Goal: Navigation & Orientation: Find specific page/section

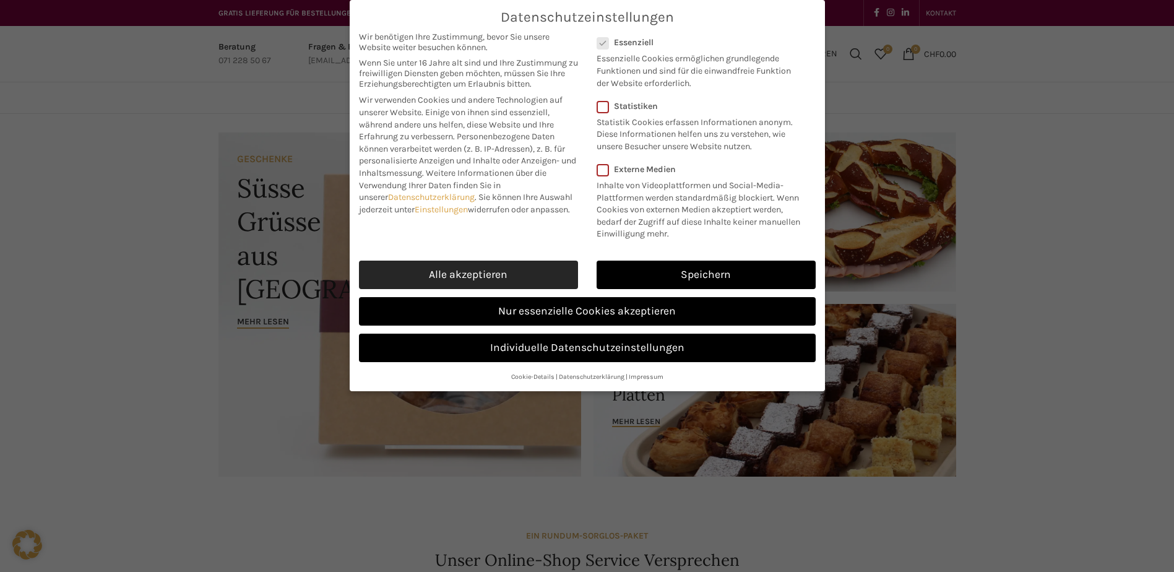
click at [464, 277] on link "Alle akzeptieren" at bounding box center [468, 275] width 219 height 28
checkbox input "true"
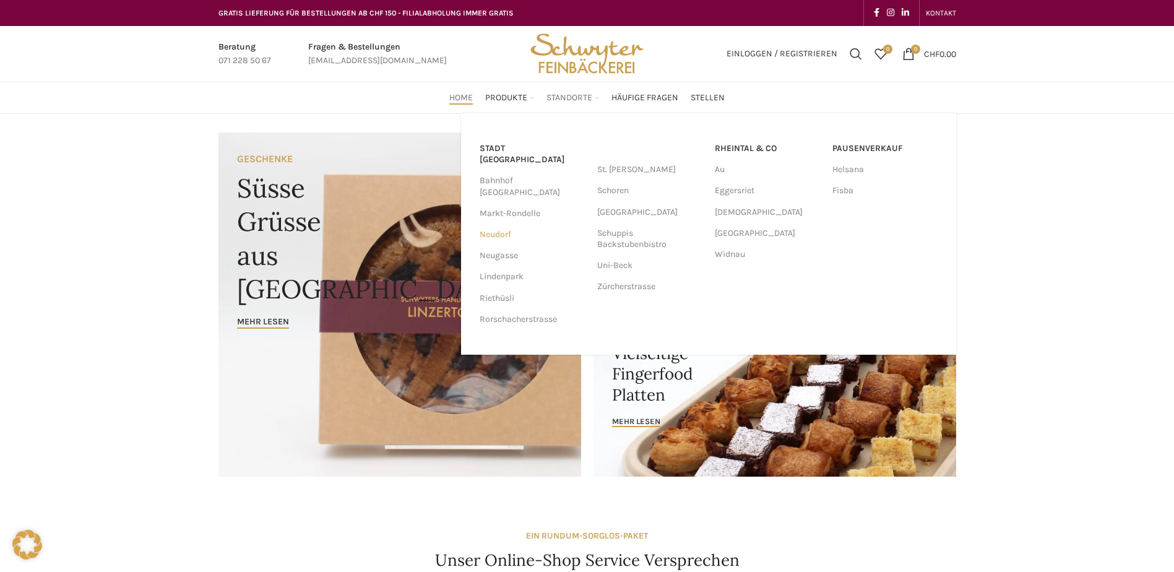
click at [502, 224] on link "Neudorf" at bounding box center [532, 234] width 105 height 21
